Goal: Transaction & Acquisition: Purchase product/service

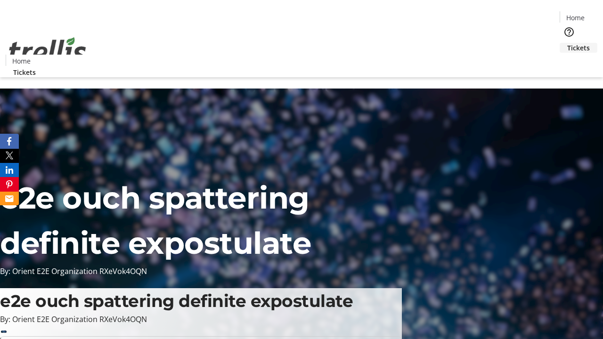
click at [567, 43] on span "Tickets" at bounding box center [578, 48] width 23 height 10
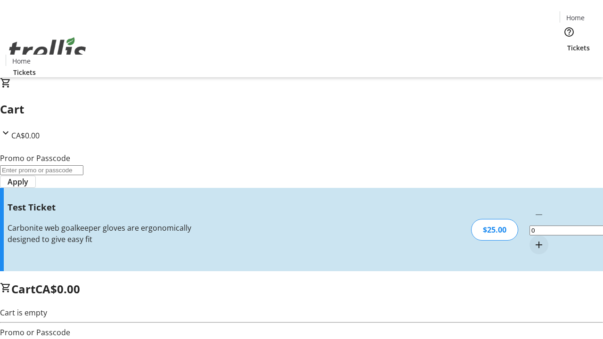
click at [533, 239] on mat-icon "Increment by one" at bounding box center [538, 244] width 11 height 11
type input "1"
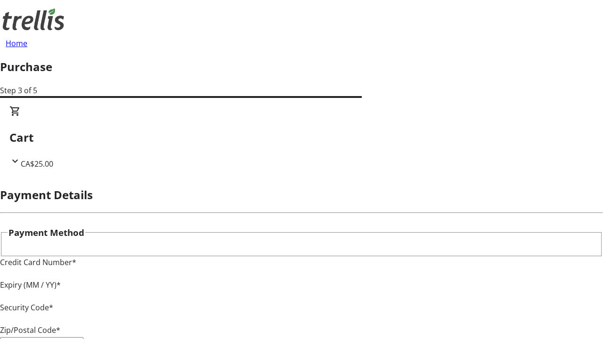
type input "V1Y 0C2"
